Goal: Task Accomplishment & Management: Manage account settings

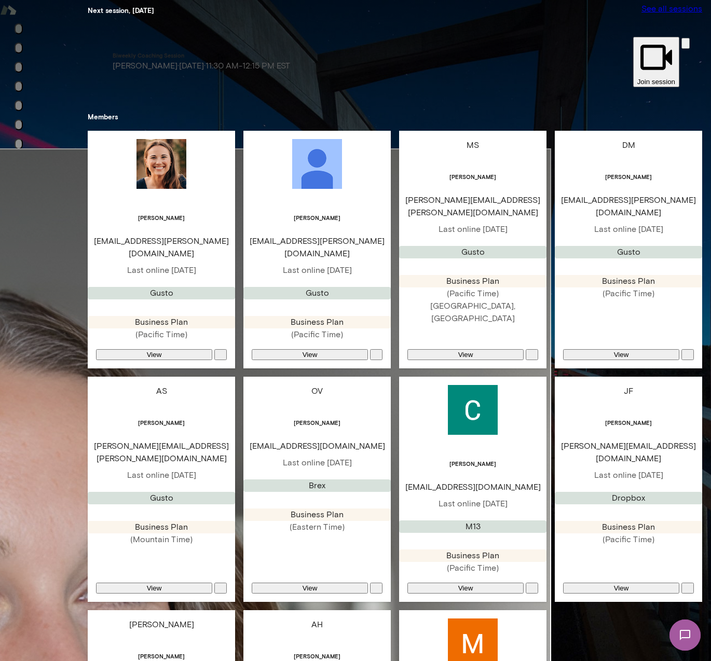
scroll to position [250, 0]
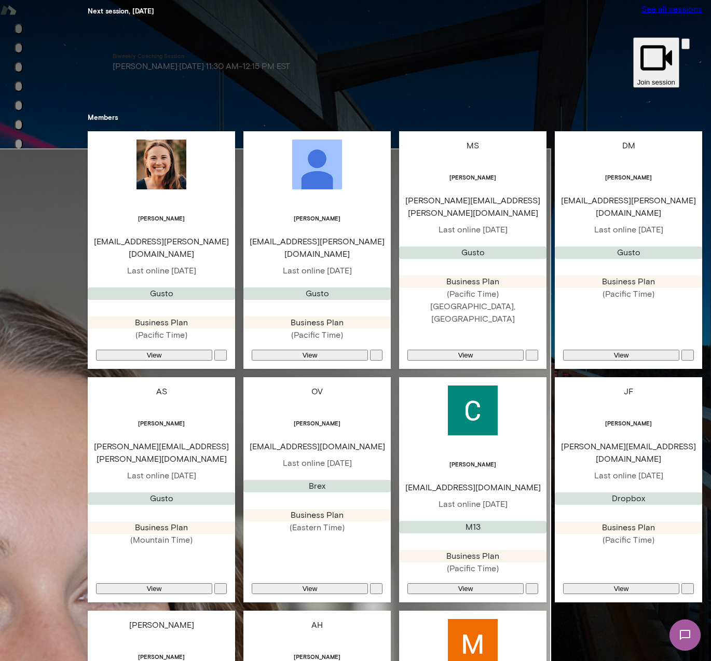
click at [532, 591] on icon "button" at bounding box center [532, 591] width 0 height 0
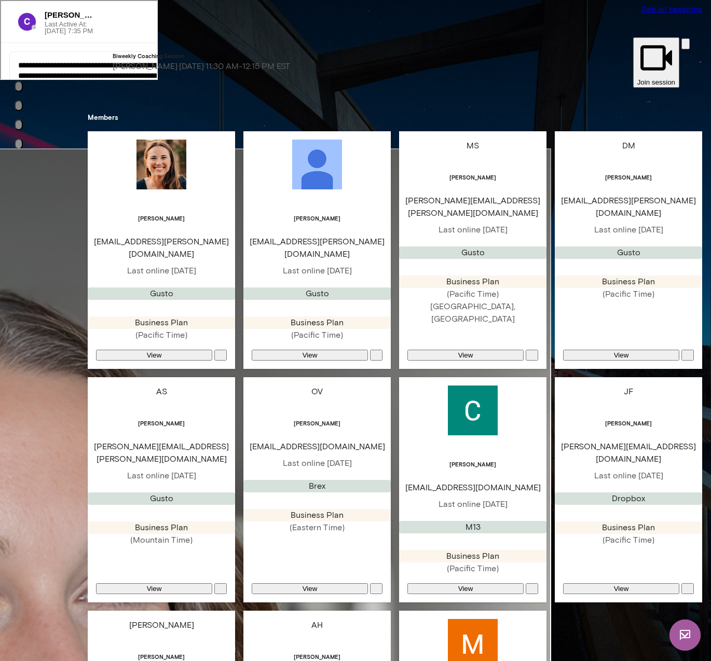
scroll to position [8, 0]
drag, startPoint x: 34, startPoint y: 211, endPoint x: 31, endPoint y: 244, distance: 32.8
click at [34, 103] on div "**********" at bounding box center [103, 77] width 189 height 52
click at [19, 50] on icon "Sessions" at bounding box center [19, 50] width 0 height 0
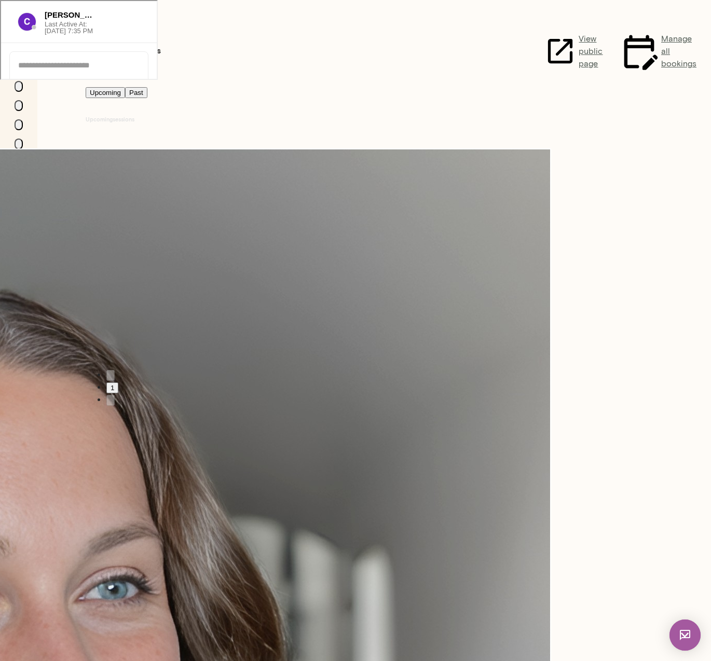
click at [554, 40] on link "View public page" at bounding box center [577, 52] width 67 height 40
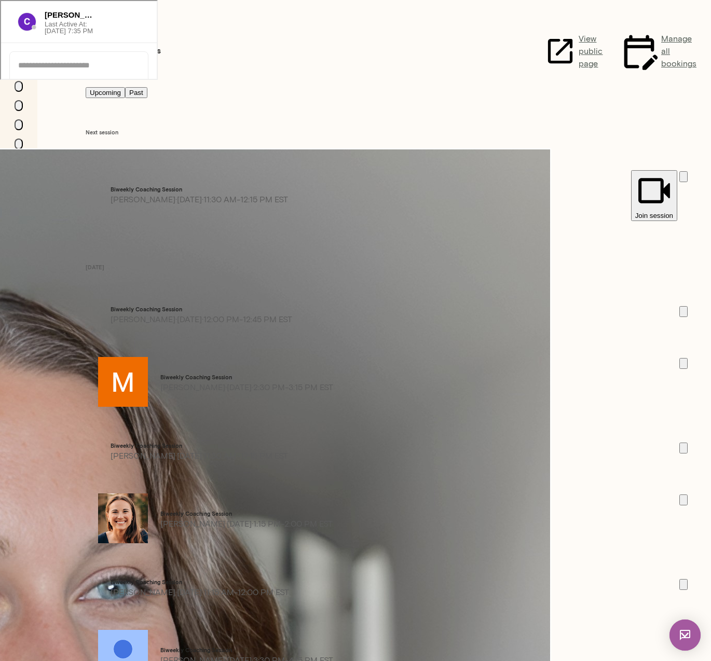
click at [62, 78] on div at bounding box center [103, 64] width 189 height 27
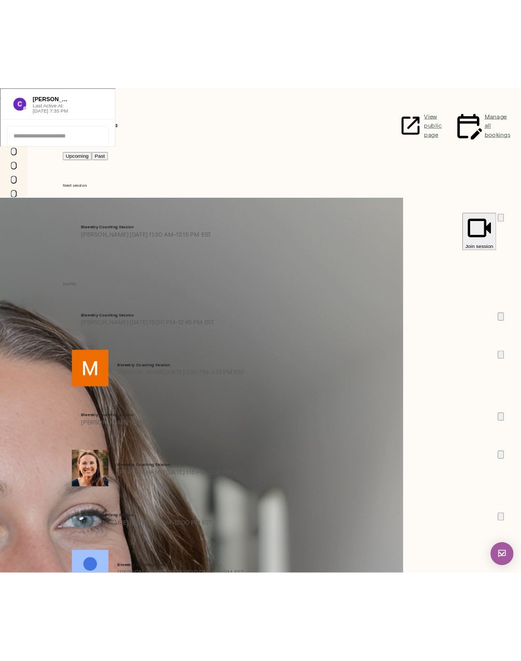
scroll to position [148, 0]
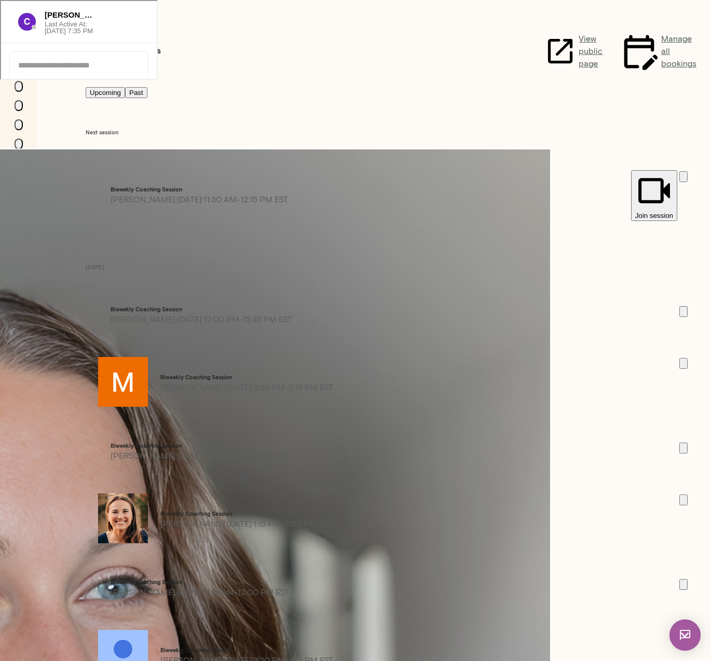
click at [102, 36] on link "[URL][DOMAIN_NAME][PERSON_NAME][PERSON_NAME]" at bounding box center [57, 30] width 98 height 11
drag, startPoint x: 25, startPoint y: 44, endPoint x: 47, endPoint y: 43, distance: 21.8
click at [23, 34] on button "Home" at bounding box center [19, 28] width 8 height 11
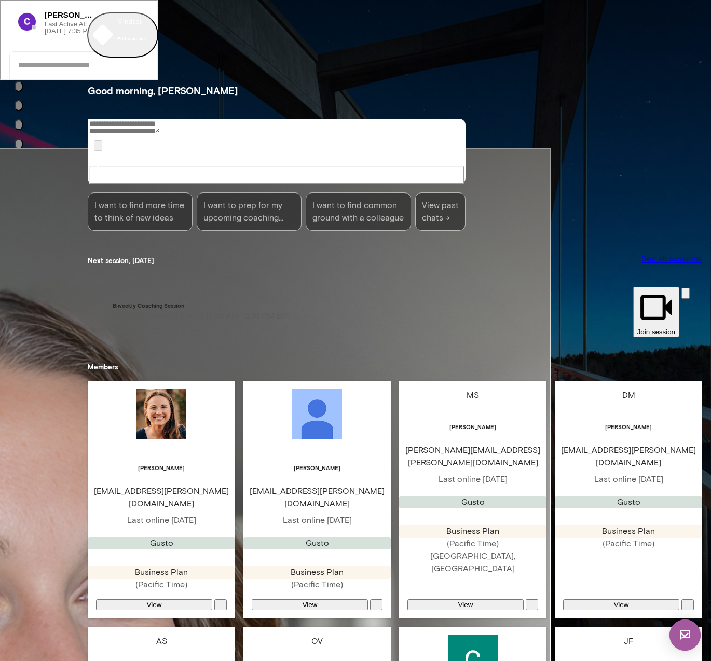
click at [542, 362] on h5 "Members" at bounding box center [395, 367] width 614 height 10
click at [684, 632] on img at bounding box center [684, 634] width 31 height 31
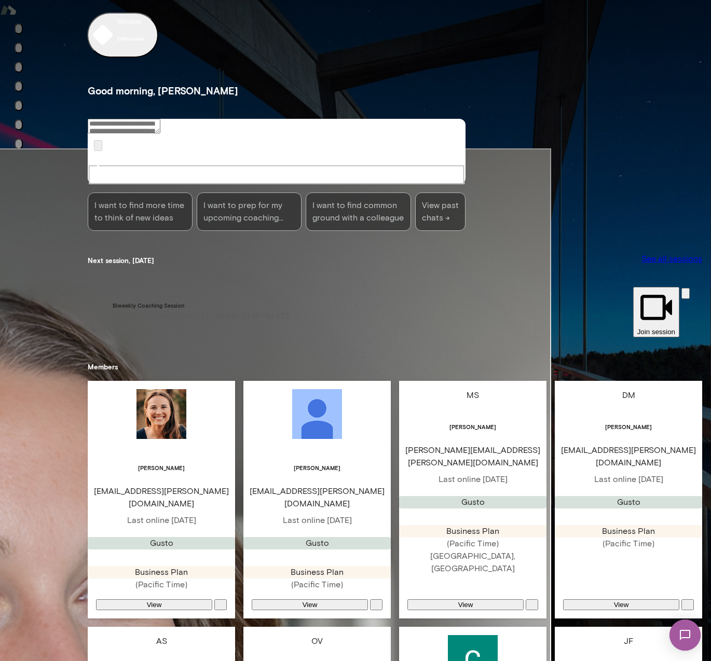
click at [458, 635] on img at bounding box center [473, 660] width 50 height 50
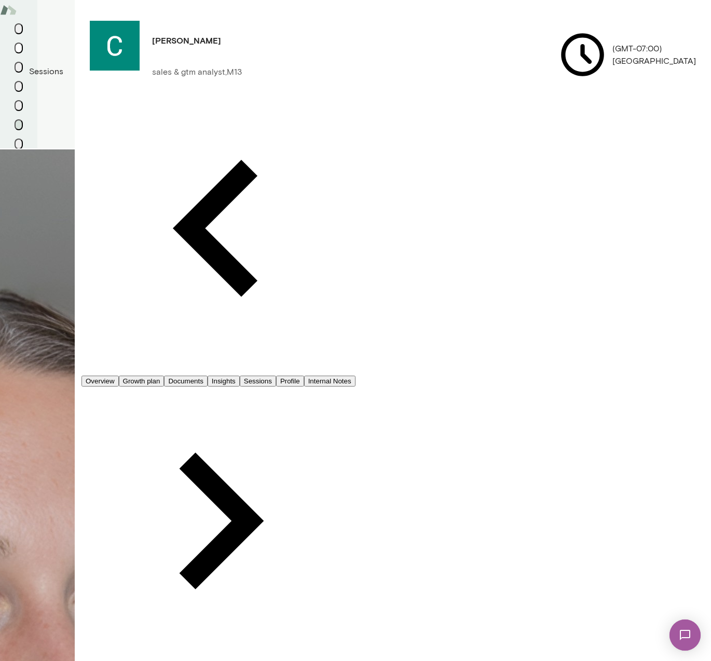
click at [20, 62] on icon "Sessions" at bounding box center [24, 56] width 9 height 10
click at [21, 43] on icon "Home" at bounding box center [25, 37] width 8 height 9
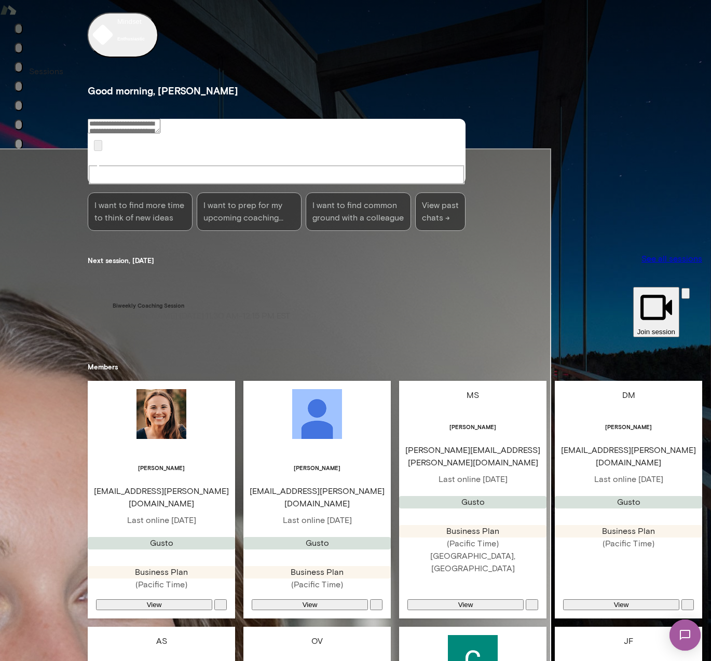
click at [19, 31] on icon "Home" at bounding box center [19, 31] width 0 height 0
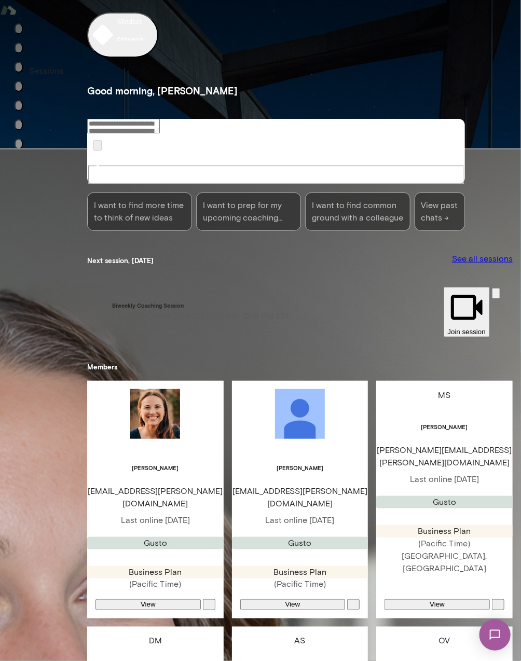
click at [19, 50] on icon "Sessions" at bounding box center [19, 50] width 0 height 0
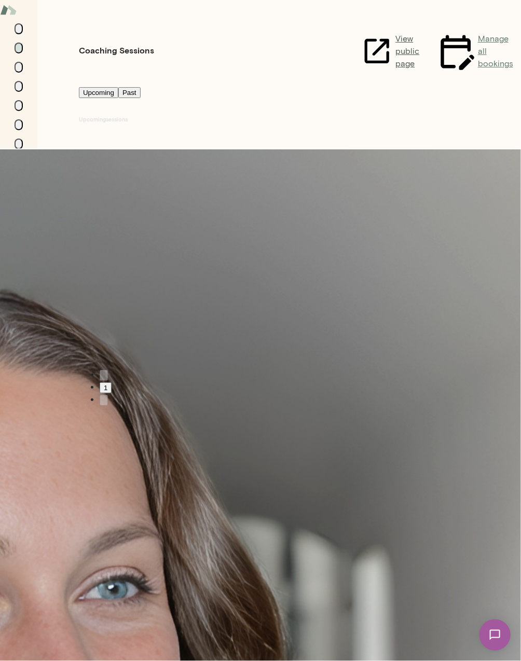
click at [465, 43] on link "Manage all bookings" at bounding box center [476, 52] width 81 height 40
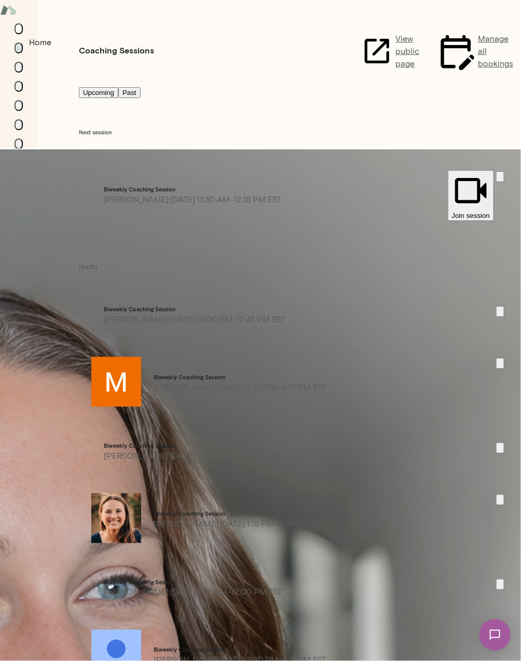
click at [19, 31] on icon "Home" at bounding box center [19, 31] width 0 height 0
